Goal: Transaction & Acquisition: Purchase product/service

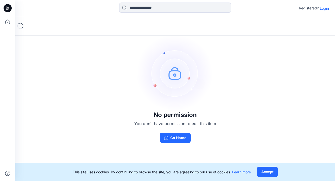
click at [326, 8] on p "Login" at bounding box center [324, 8] width 9 height 5
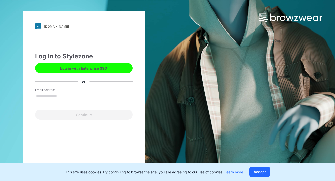
type input "**********"
click at [84, 115] on button "Continue" at bounding box center [84, 115] width 98 height 10
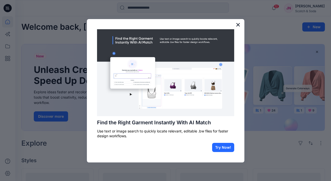
click at [239, 23] on button "×" at bounding box center [238, 25] width 5 height 8
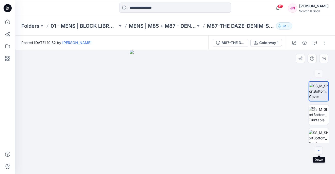
click at [320, 150] on icon "button" at bounding box center [319, 150] width 4 height 4
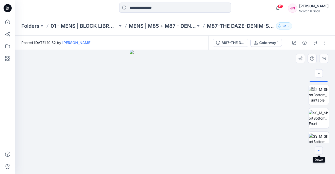
click at [319, 149] on icon "button" at bounding box center [319, 150] width 4 height 4
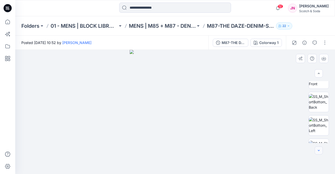
click at [319, 149] on icon "button" at bounding box center [319, 150] width 4 height 4
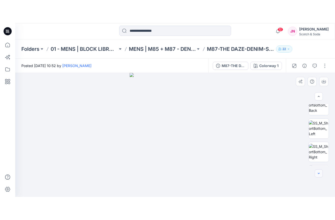
scroll to position [99, 0]
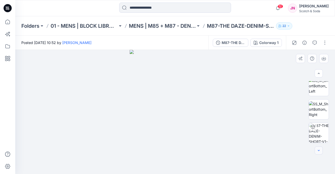
click at [319, 149] on div at bounding box center [319, 150] width 8 height 8
click at [319, 107] on img at bounding box center [319, 109] width 20 height 16
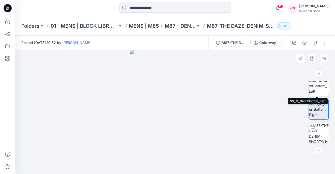
click at [316, 87] on img at bounding box center [319, 86] width 20 height 16
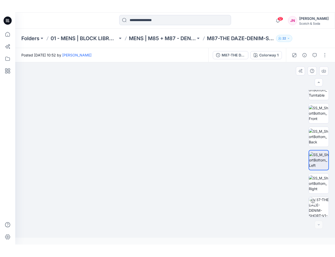
scroll to position [34, 0]
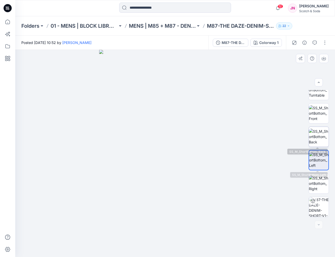
click at [313, 138] on img at bounding box center [319, 137] width 20 height 16
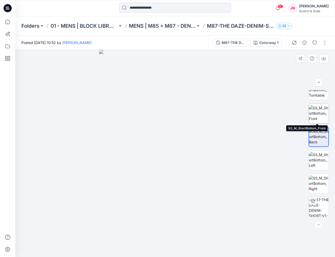
click at [320, 111] on img at bounding box center [319, 113] width 20 height 16
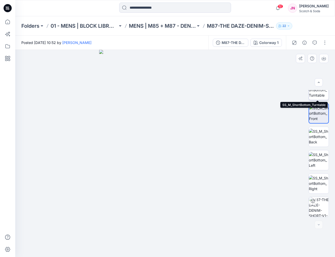
click at [317, 98] on img at bounding box center [319, 90] width 20 height 16
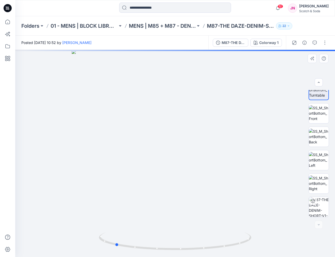
drag, startPoint x: 175, startPoint y: 250, endPoint x: 268, endPoint y: 226, distance: 95.6
click at [268, 174] on div at bounding box center [175, 153] width 320 height 207
